Goal: Task Accomplishment & Management: Manage account settings

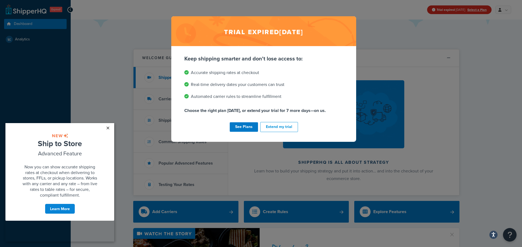
click at [107, 128] on link "×" at bounding box center [108, 128] width 10 height 10
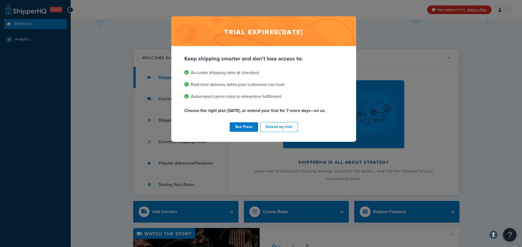
click at [124, 80] on div "Trial expired [DATE] Keep shipping smarter and don't lose access to: Accurate s…" at bounding box center [261, 123] width 522 height 247
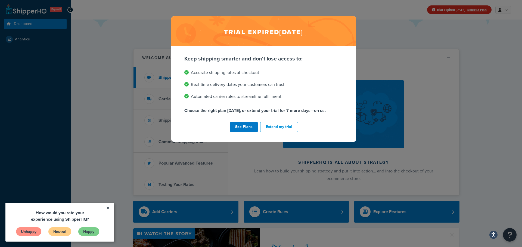
click at [68, 7] on div "Trial expired [DATE] Keep shipping smarter and don't lose access to: Accurate s…" at bounding box center [261, 123] width 522 height 247
click at [69, 8] on div "Trial expired [DATE] Keep shipping smarter and don't lose access to: Accurate s…" at bounding box center [261, 123] width 522 height 247
